Goal: Check status: Check status

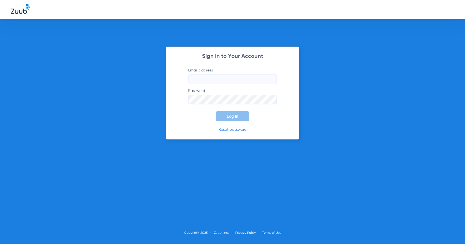
type input "[EMAIL_ADDRESS][DOMAIN_NAME]"
click at [235, 119] on button "Log In" at bounding box center [233, 116] width 34 height 10
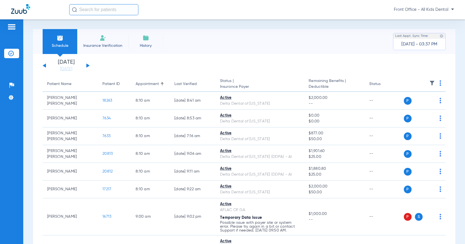
click at [87, 65] on button at bounding box center [87, 65] width 3 height 4
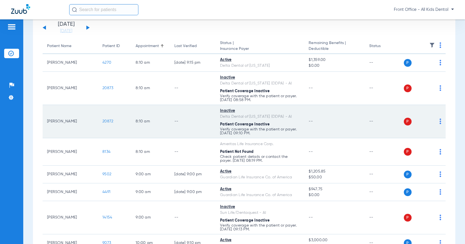
scroll to position [28, 0]
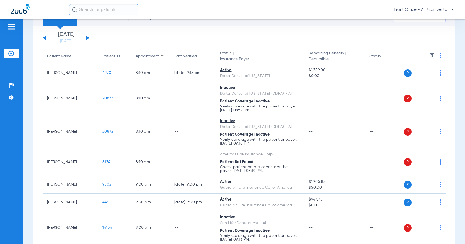
click at [43, 36] on div "Sunday 06-08-2025 Monday 06-09-2025 Tuesday 06-10-2025 Wednesday 06-11-2025 Thu…" at bounding box center [66, 38] width 47 height 12
click at [45, 38] on button at bounding box center [44, 38] width 3 height 4
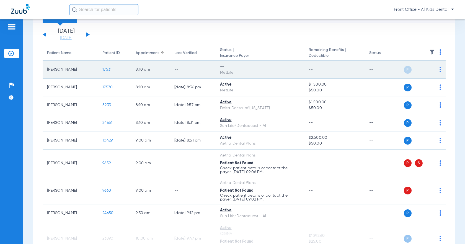
scroll to position [28, 0]
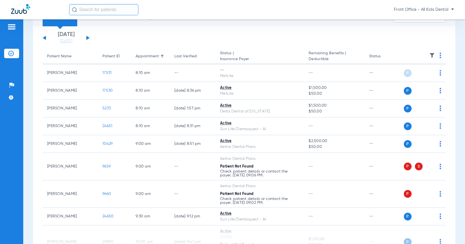
click at [44, 37] on button at bounding box center [44, 38] width 3 height 4
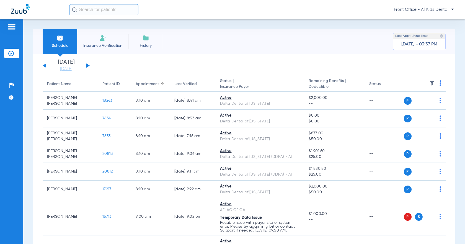
click at [87, 66] on button at bounding box center [87, 65] width 3 height 4
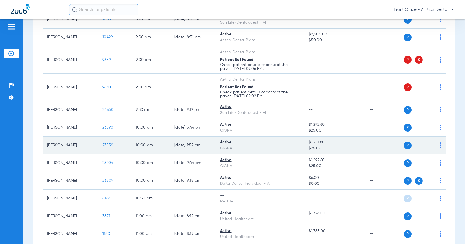
scroll to position [132, 0]
